Goal: Complete application form: Complete application form

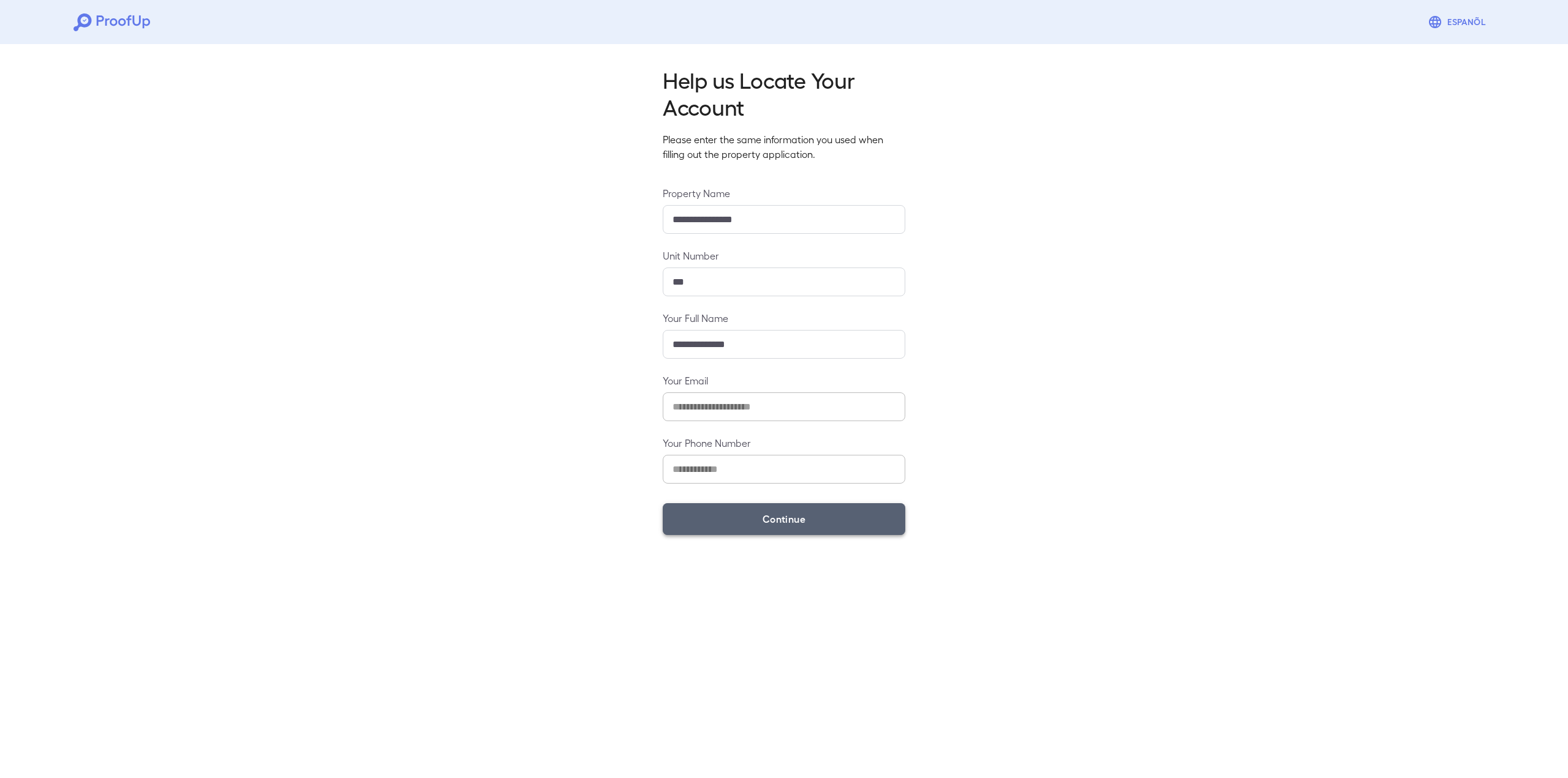
click at [811, 519] on button "Continue" at bounding box center [784, 519] width 242 height 31
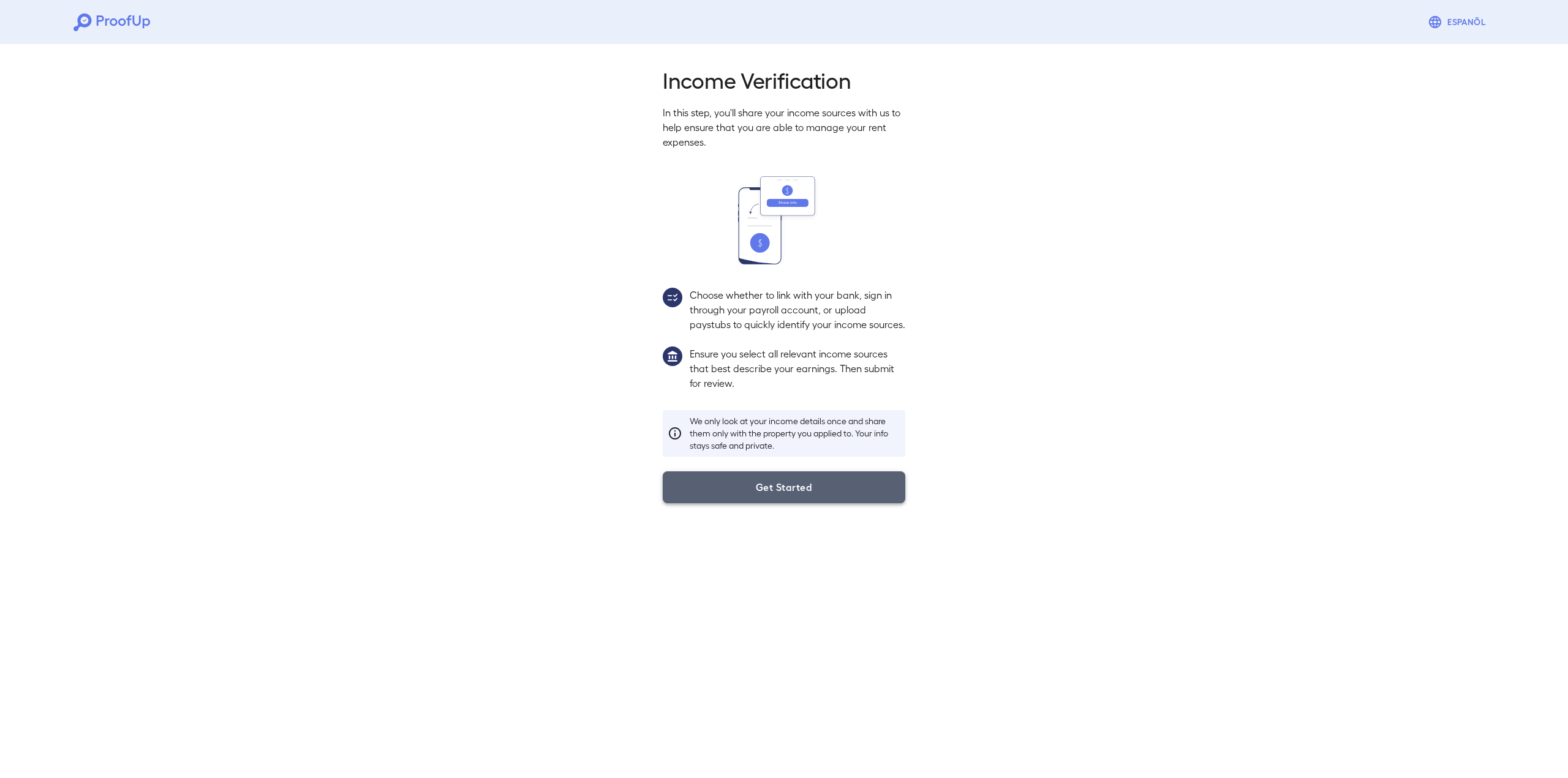
click at [840, 503] on button "Get Started" at bounding box center [784, 486] width 242 height 31
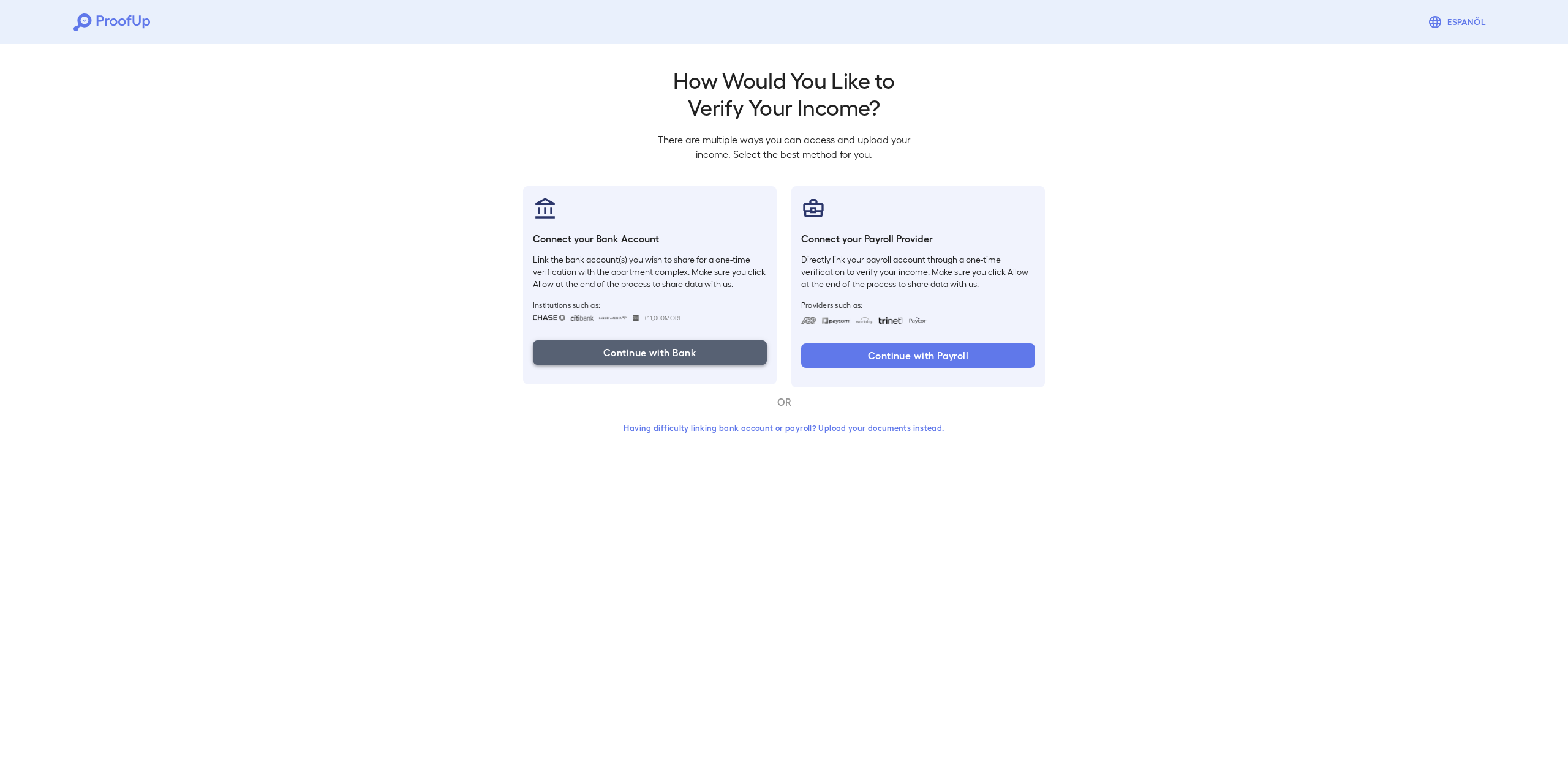
click at [710, 358] on button "Continue with Bank" at bounding box center [649, 352] width 234 height 25
click at [734, 432] on button "Having difficulty linking bank account or payroll? Upload your documents instea…" at bounding box center [784, 428] width 358 height 22
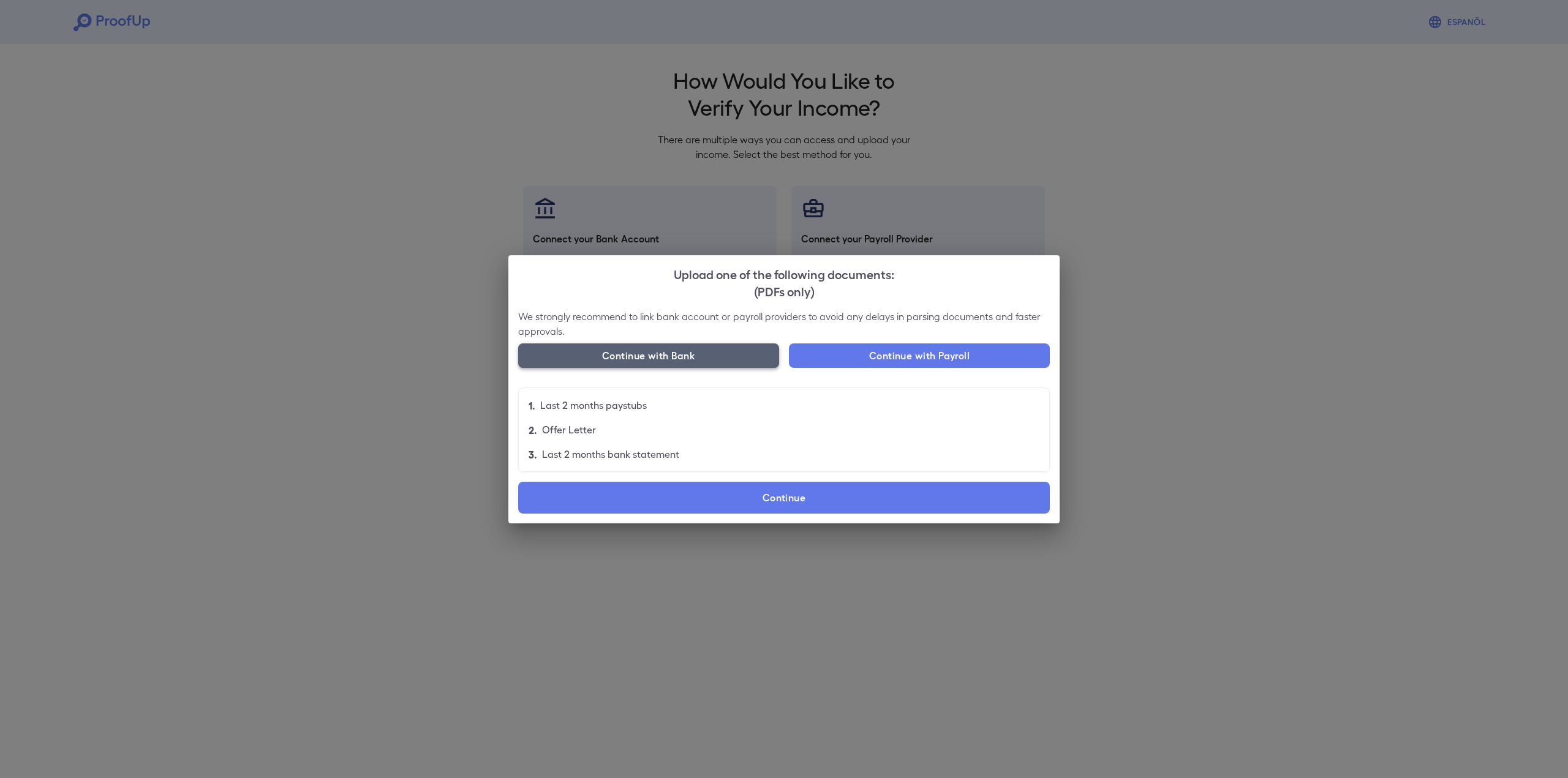
click at [697, 349] on button "Continue with Bank" at bounding box center [648, 355] width 261 height 25
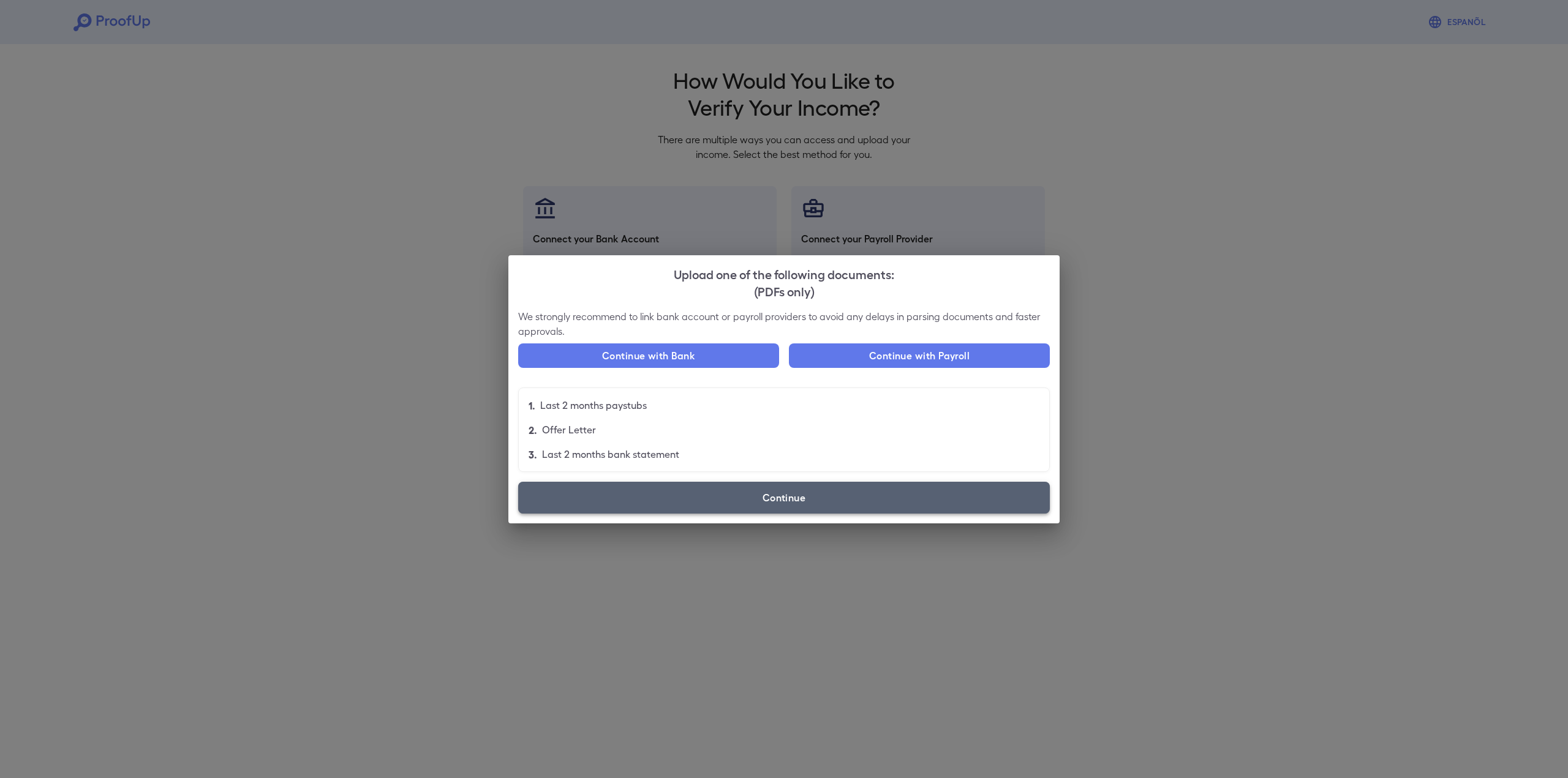
click at [747, 507] on label "Continue" at bounding box center [784, 497] width 532 height 31
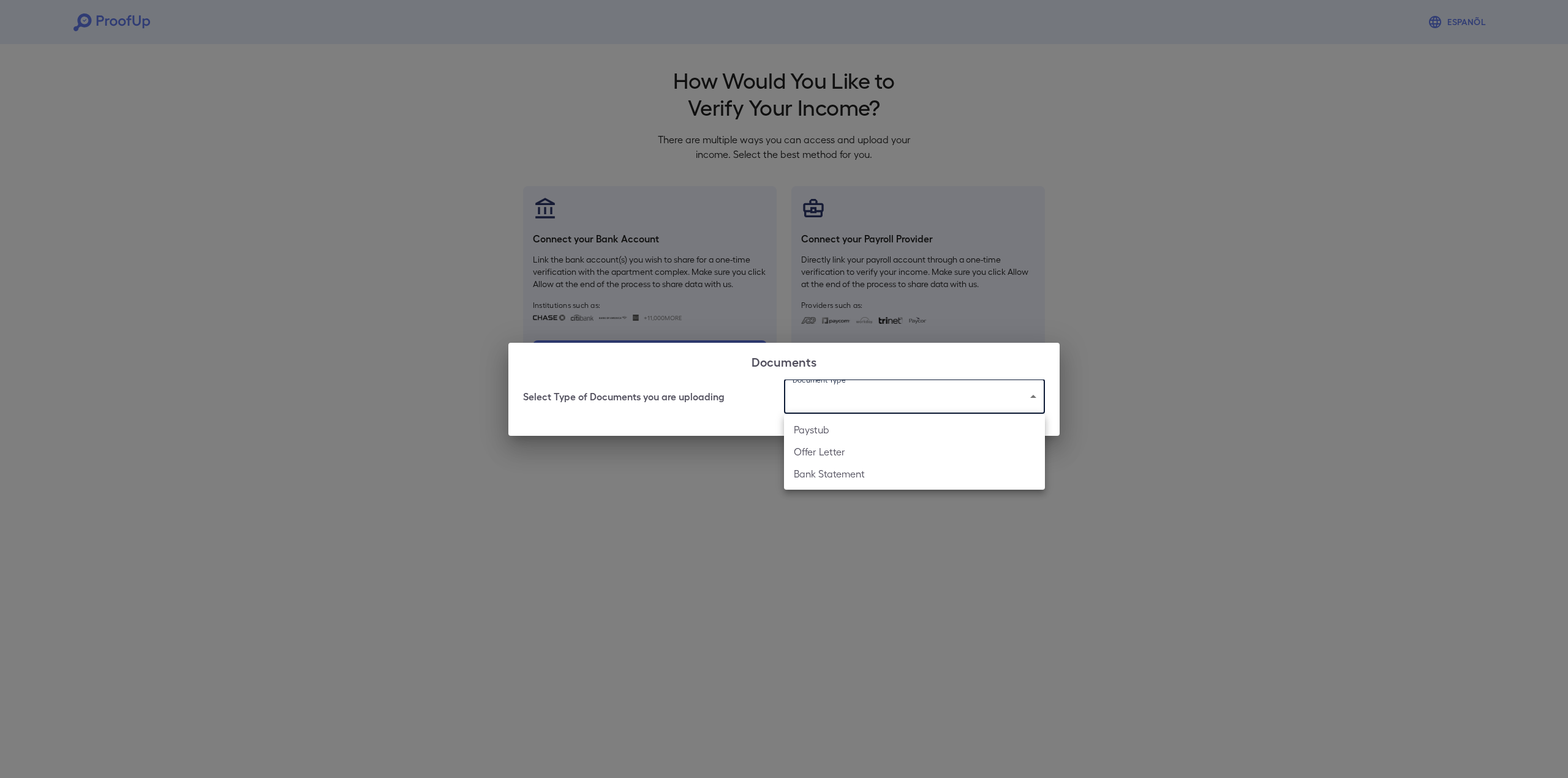
click at [921, 399] on body "Espanõl Go back How Would You Like to Verify Your Income? There are multiple wa…" at bounding box center [784, 234] width 1568 height 468
click at [832, 474] on li "Bank Statement" at bounding box center [915, 474] width 261 height 22
type input "**********"
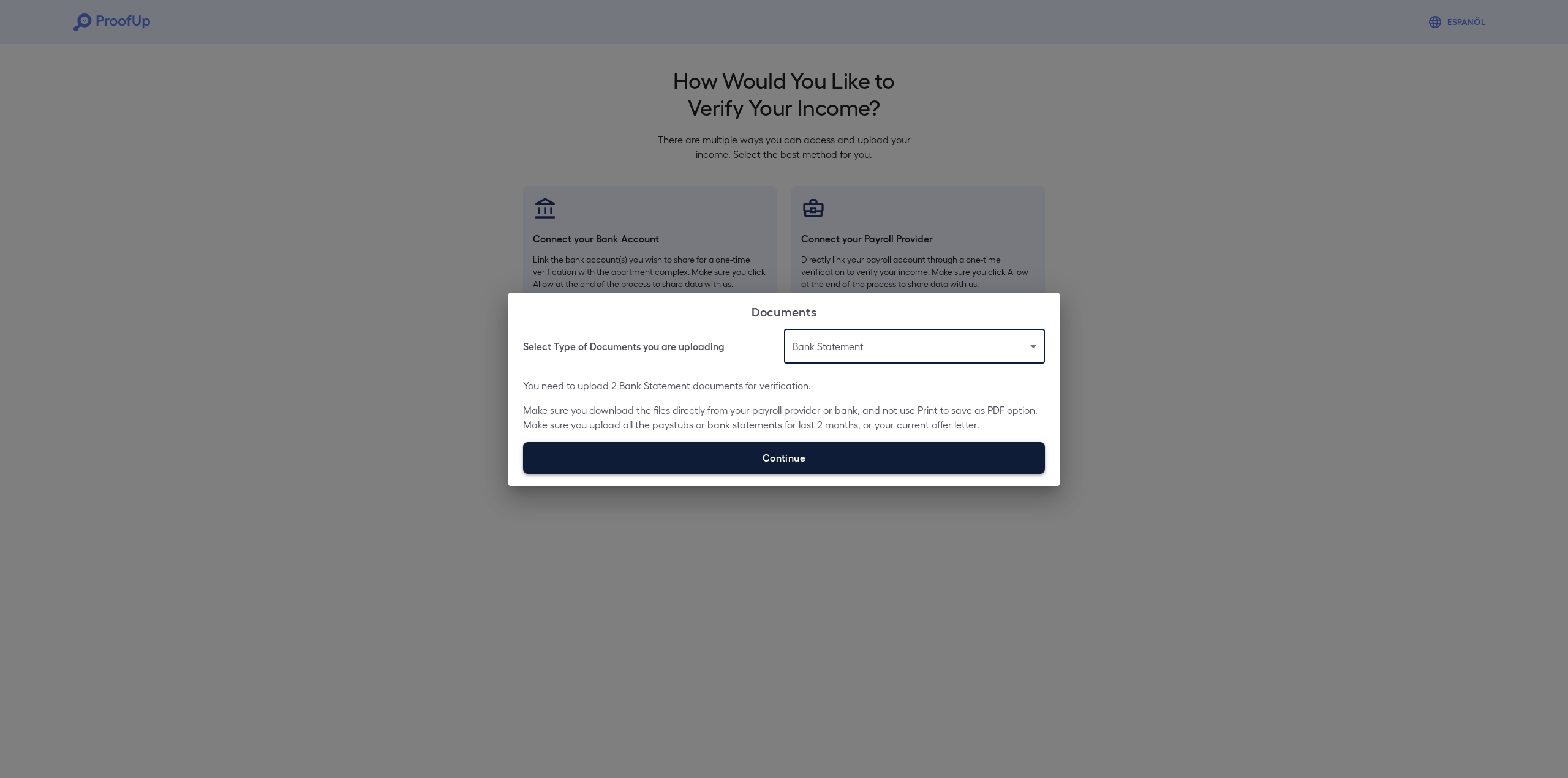
click at [833, 461] on label "Continue" at bounding box center [784, 457] width 522 height 31
click at [524, 474] on input "Continue" at bounding box center [523, 474] width 1 height 1
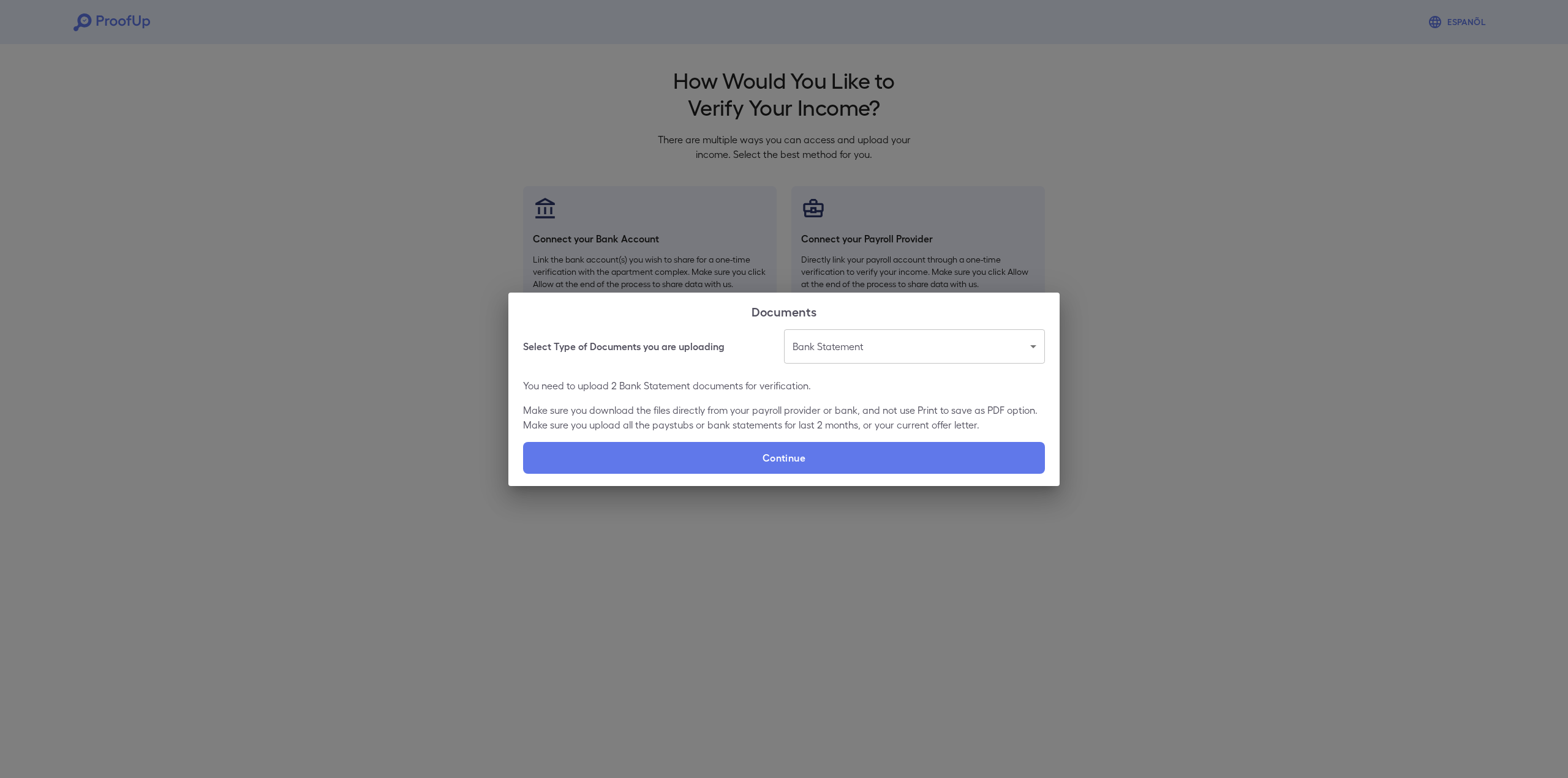
click at [1066, 143] on div "**********" at bounding box center [784, 389] width 1568 height 778
